Goal: Register for event/course

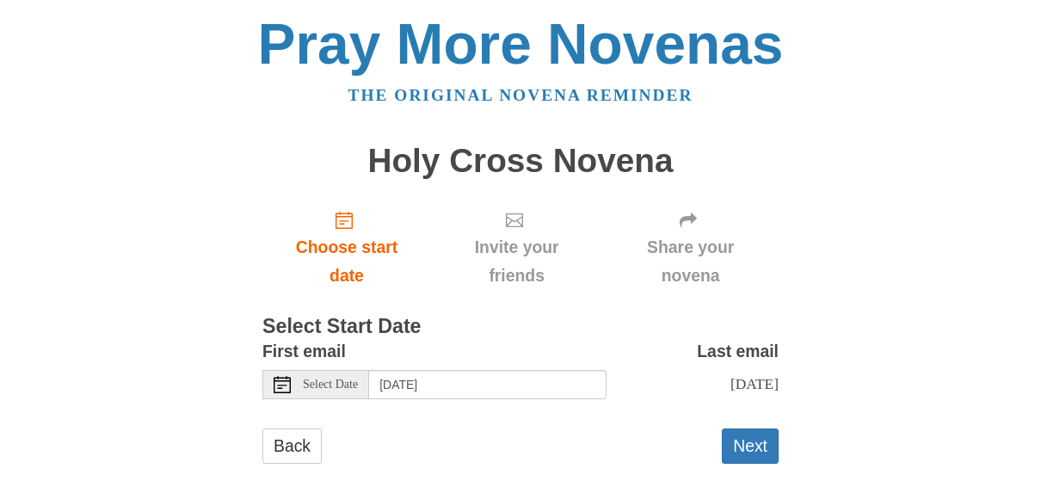
click at [280, 389] on icon at bounding box center [282, 384] width 17 height 17
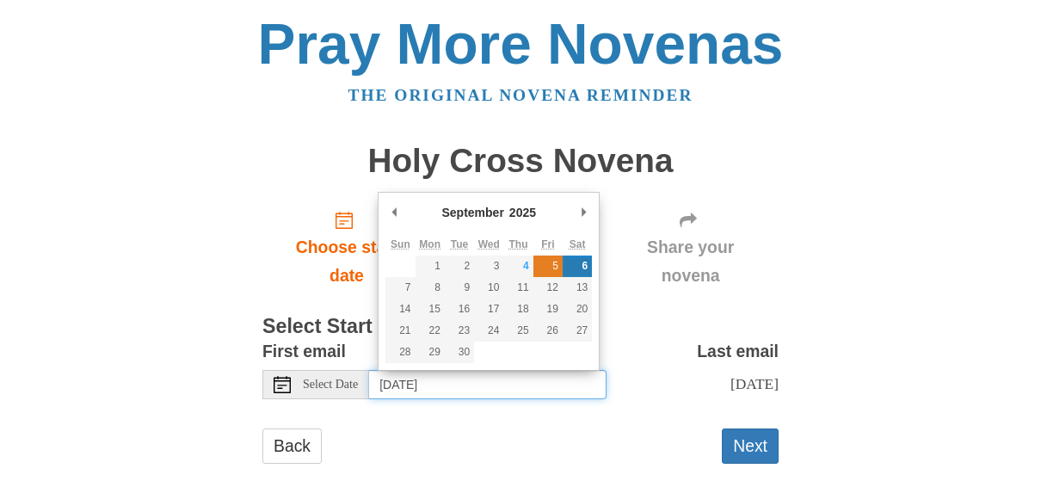
type input "Friday, September 5th"
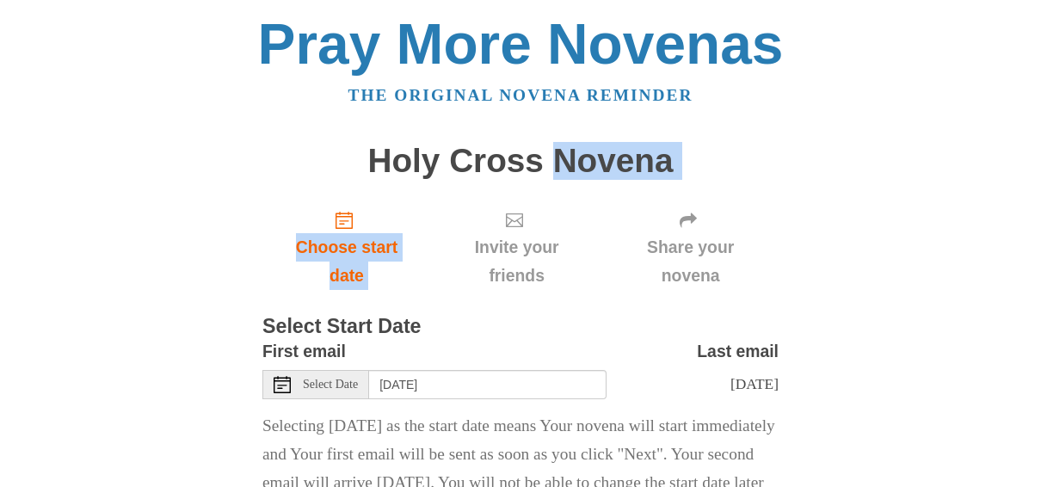
drag, startPoint x: 1053, startPoint y: 6, endPoint x: 556, endPoint y: 180, distance: 526.8
click at [556, 180] on main "Holy Cross Novena Choose start date Invite your friends Share your novena Selec…" at bounding box center [520, 354] width 516 height 456
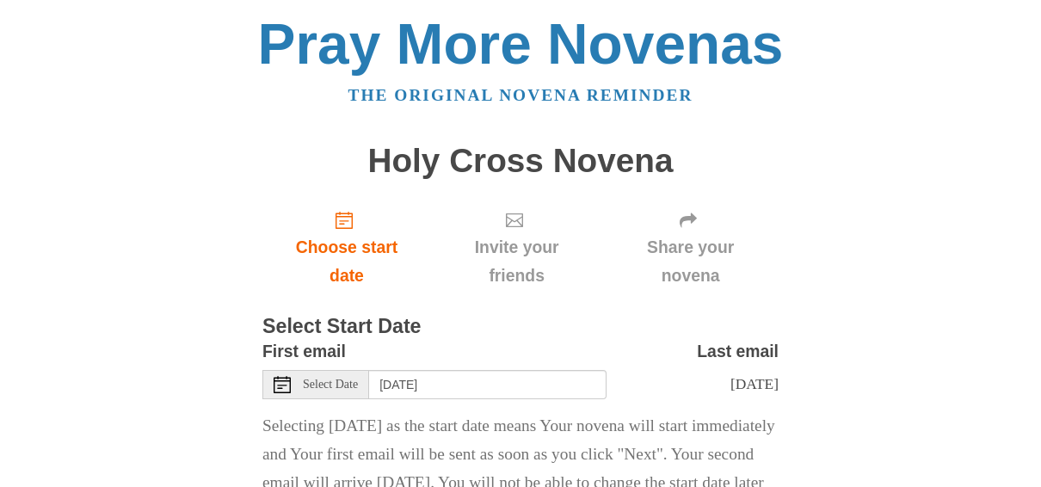
click at [169, 179] on div "Pray More Novenas The original novena reminder Holy Cross Novena Choose start d…" at bounding box center [520, 299] width 1007 height 599
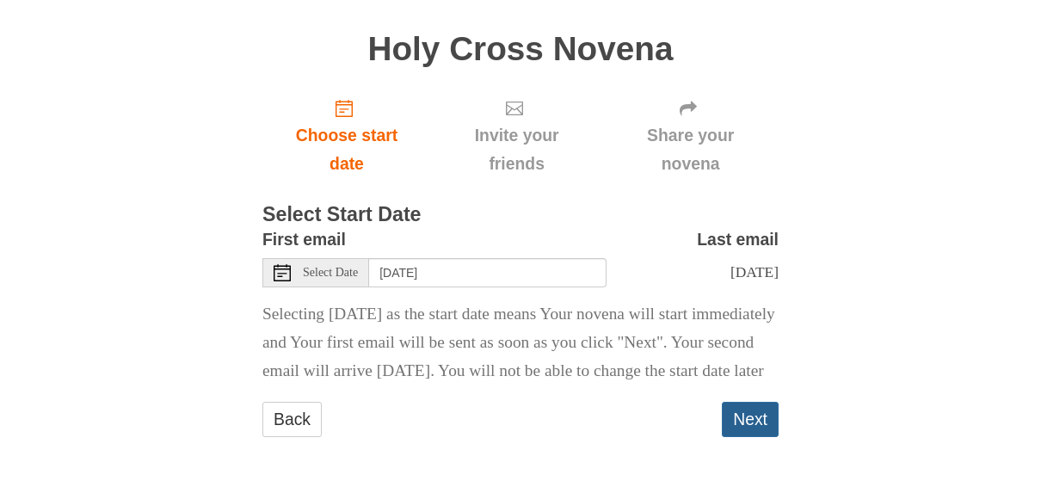
click at [744, 416] on button "Next" at bounding box center [750, 419] width 57 height 35
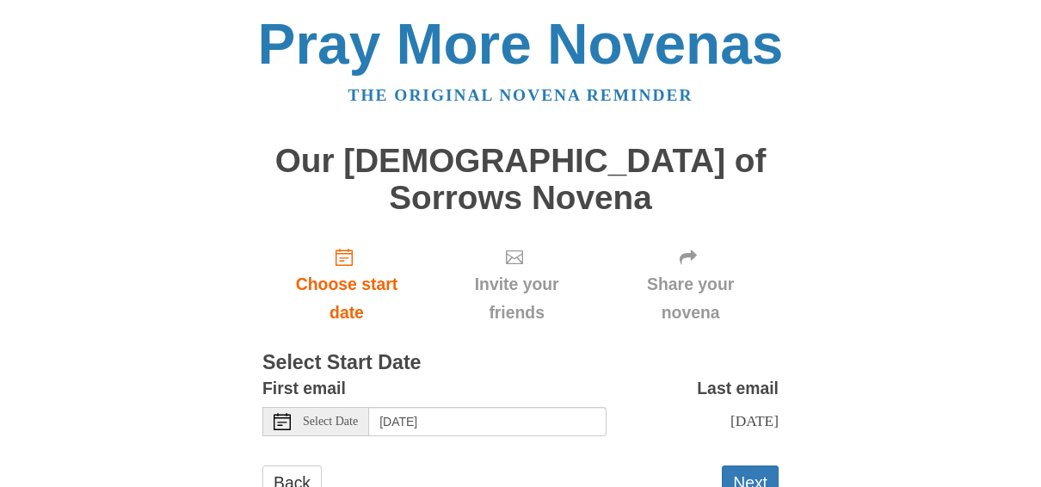
click at [328, 416] on span "Select Date" at bounding box center [330, 422] width 55 height 12
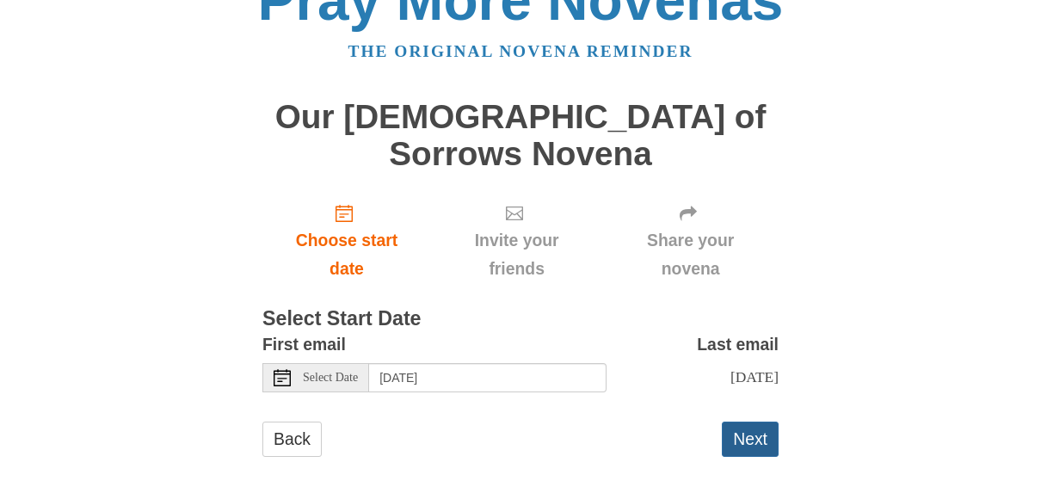
click at [736, 422] on button "Next" at bounding box center [750, 439] width 57 height 35
